Goal: Find specific page/section: Find specific page/section

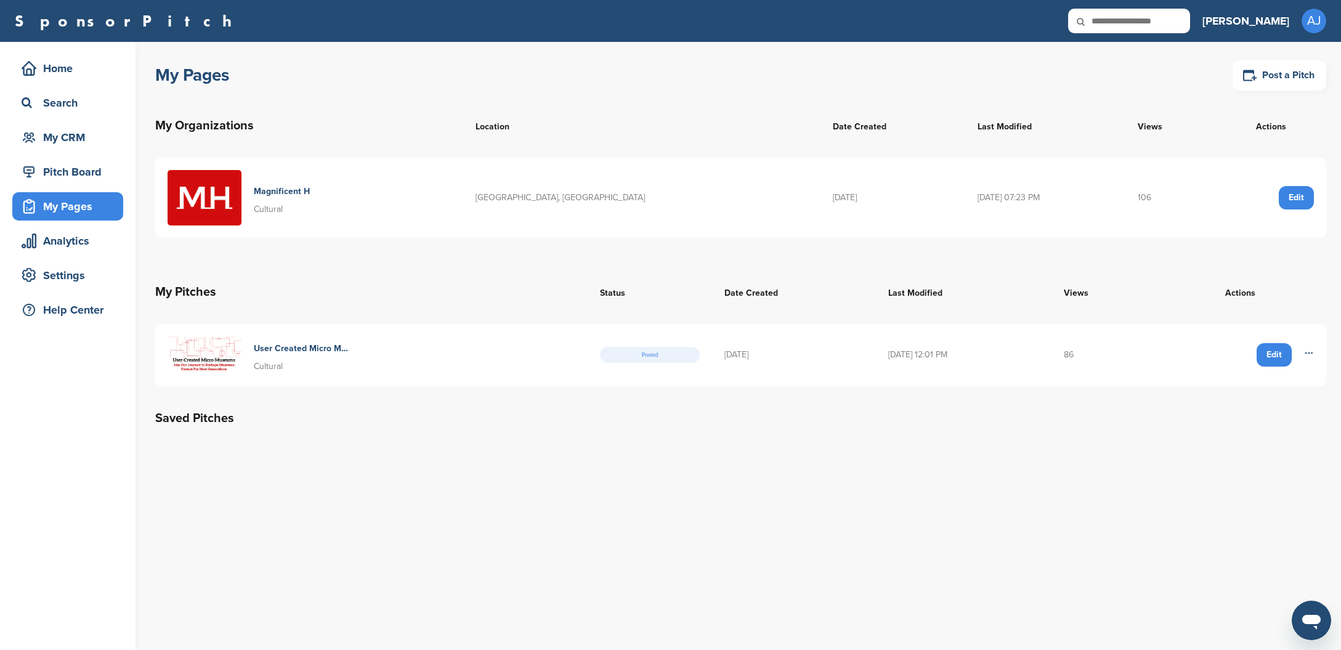
click at [1173, 15] on input "text" at bounding box center [1129, 21] width 122 height 25
type input "**********"
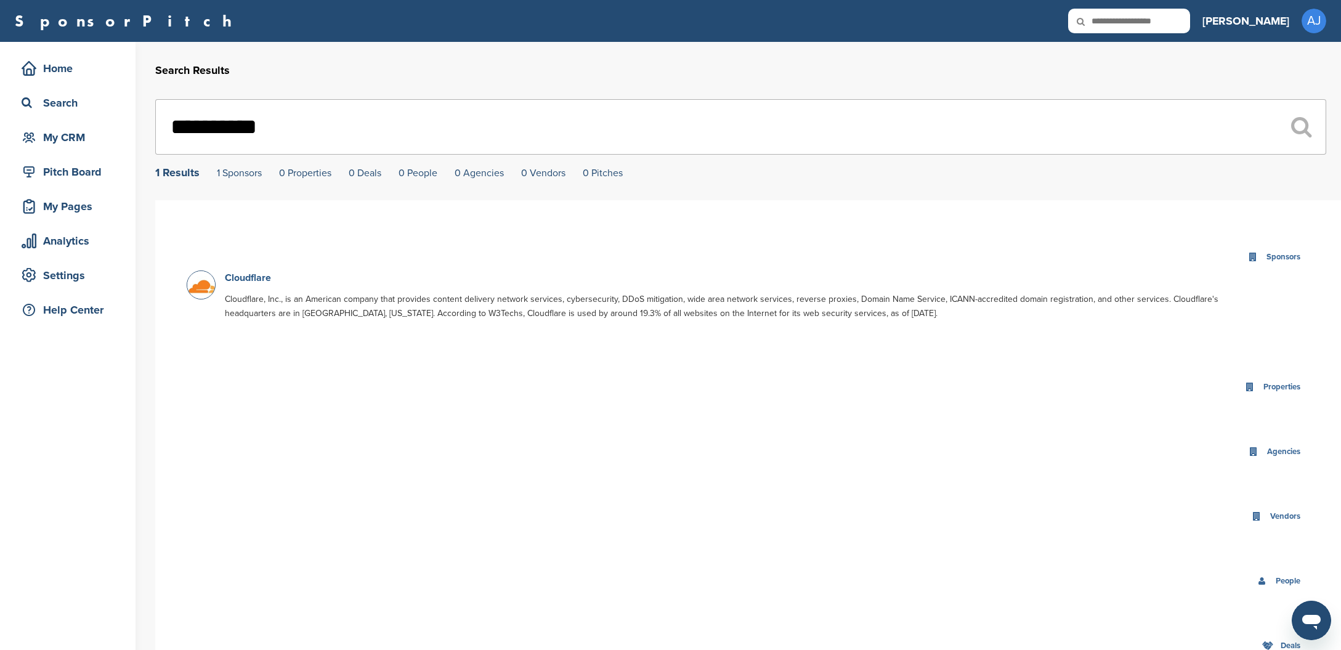
click at [253, 281] on link "Cloudflare" at bounding box center [248, 278] width 46 height 12
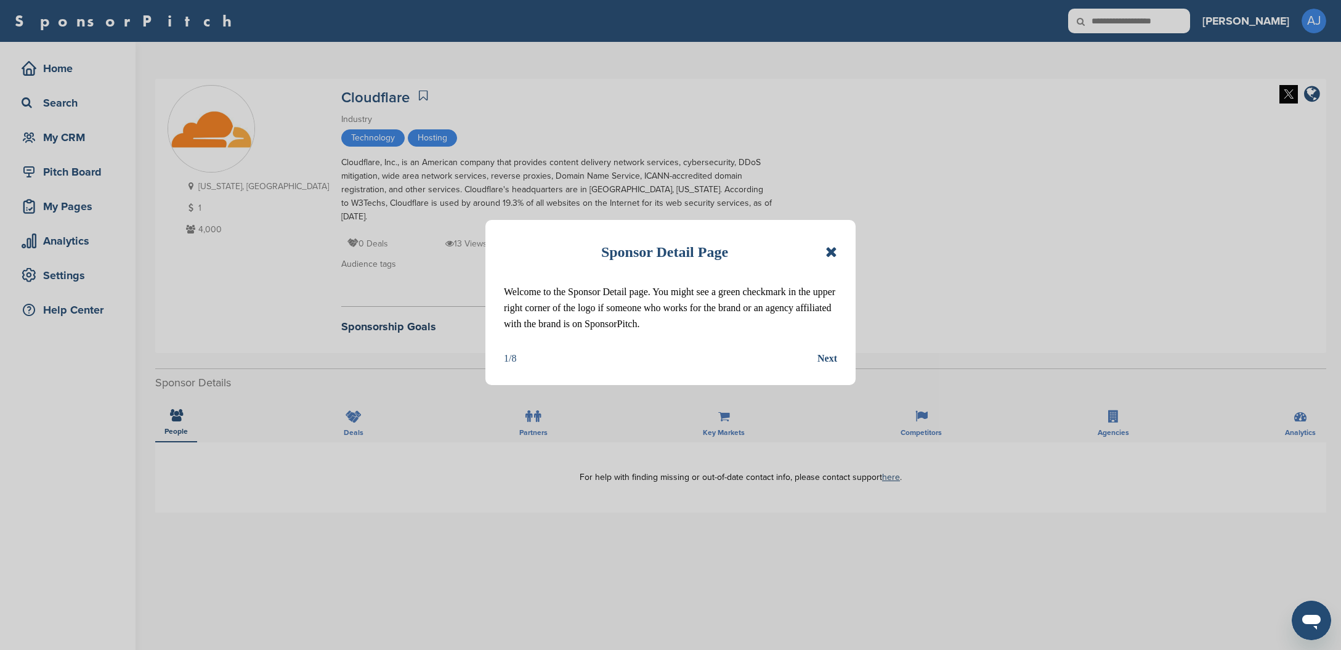
click at [831, 253] on icon at bounding box center [831, 252] width 12 height 15
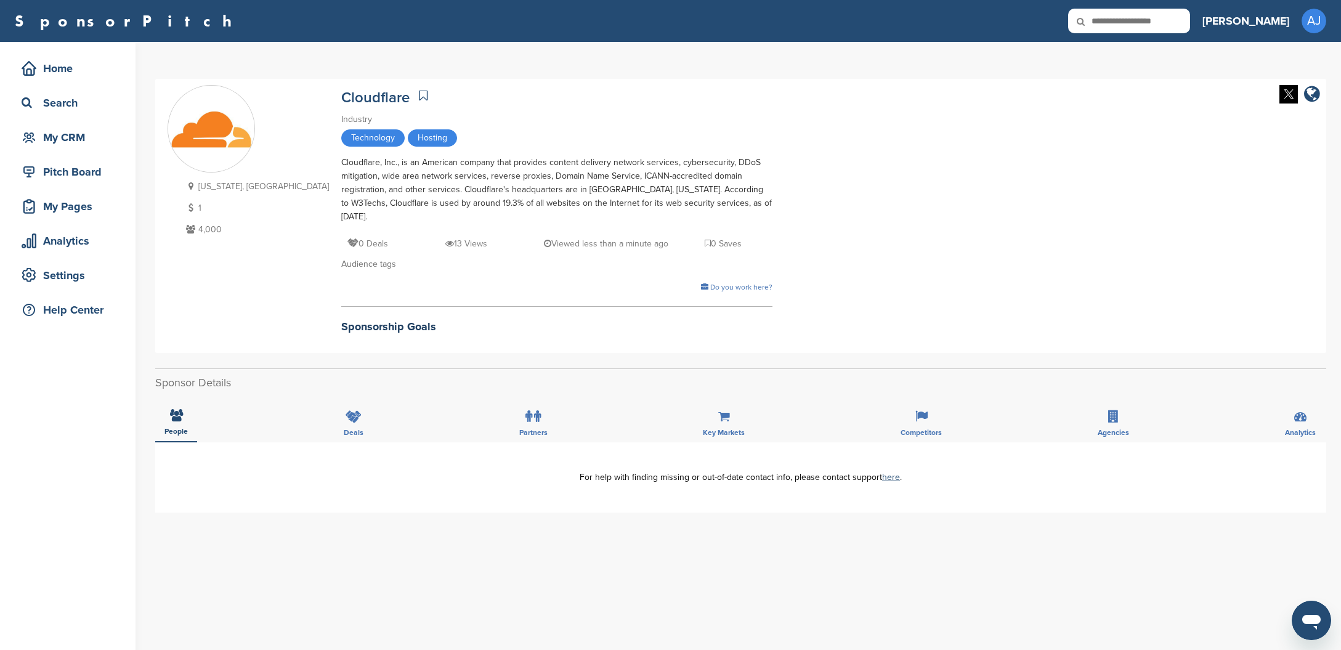
click at [419, 91] on icon at bounding box center [423, 95] width 9 height 12
click at [1190, 22] on input "text" at bounding box center [1129, 21] width 122 height 25
